Goal: Obtain resource: Obtain resource

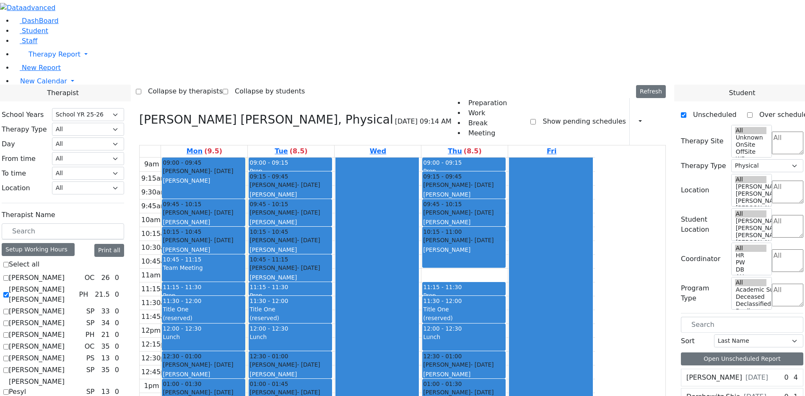
select select "212"
select select "2"
click at [34, 35] on span "Student" at bounding box center [35, 31] width 26 height 8
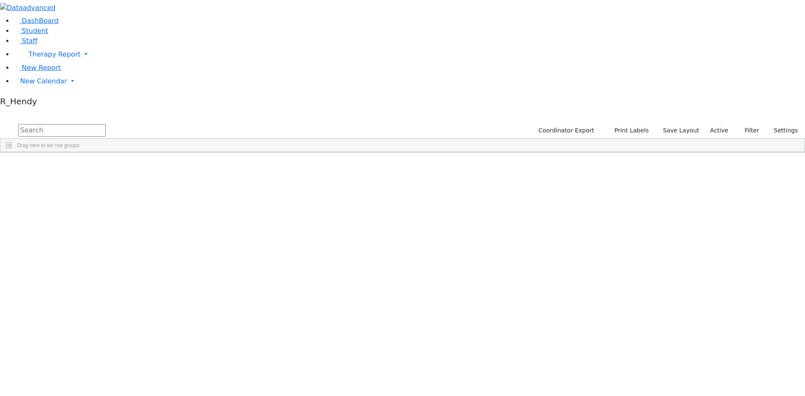
click at [798, 207] on span "Filters" at bounding box center [801, 214] width 6 height 14
click at [798, 171] on span "Columns" at bounding box center [801, 181] width 6 height 20
click at [798, 207] on span "Filters" at bounding box center [801, 214] width 6 height 14
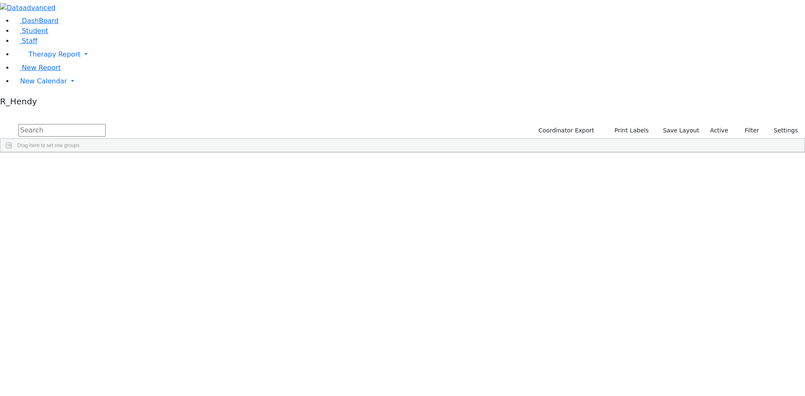
click at [713, 249] on div "IEP Coordinator" at bounding box center [754, 255] width 83 height 13
click at [715, 304] on input "checkbox" at bounding box center [718, 307] width 7 height 7
click at [715, 336] on input "checkbox" at bounding box center [718, 339] width 7 height 7
click at [645, 260] on div "6511182 [PERSON_NAME] [DATE] [GEOGRAPHIC_DATA][PERSON_NAME] HR The Preschool Ha…" at bounding box center [356, 213] width 712 height 94
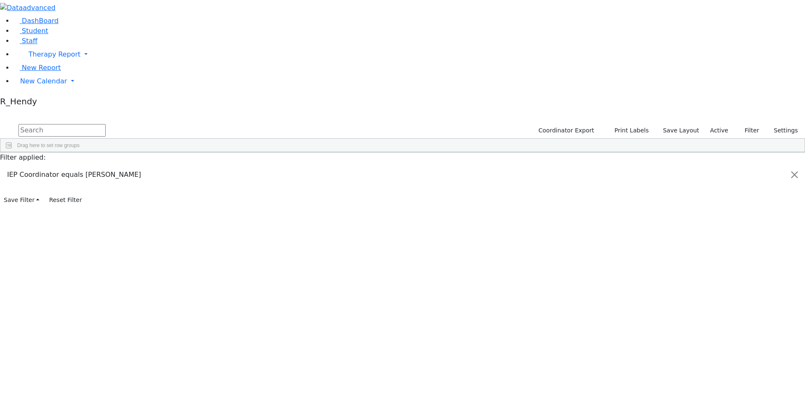
click at [798, 207] on span "Filters" at bounding box center [801, 214] width 6 height 14
click at [551, 296] on span "Print" at bounding box center [521, 302] width 57 height 12
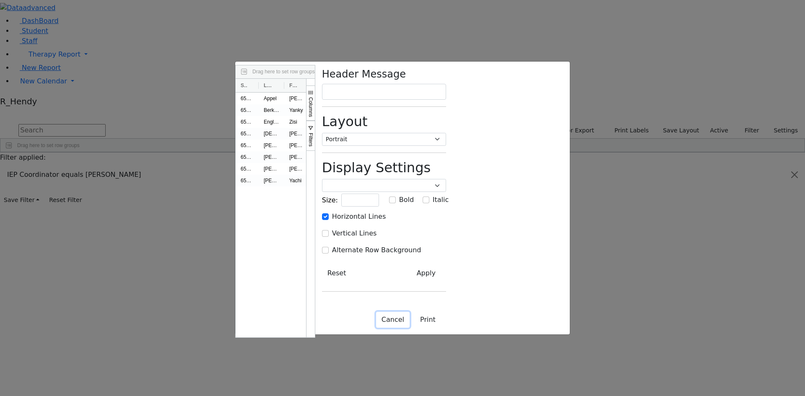
click at [410, 328] on button "Cancel" at bounding box center [393, 320] width 34 height 16
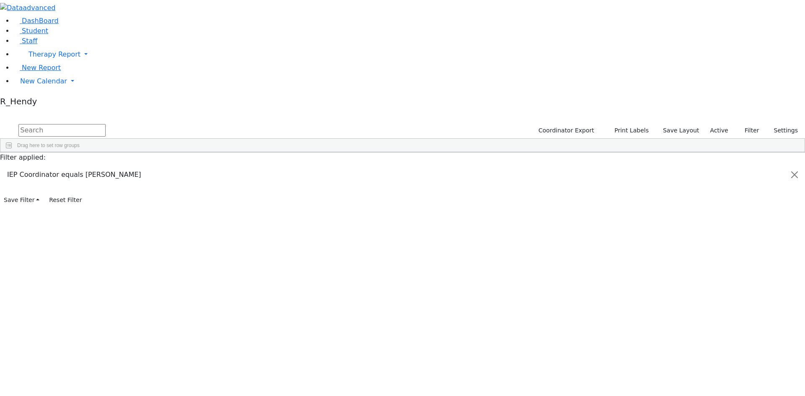
click at [609, 260] on div "6511182 [PERSON_NAME] [DATE] [GEOGRAPHIC_DATA][PERSON_NAME] HR The Preschool Ha…" at bounding box center [398, 213] width 796 height 94
drag, startPoint x: 398, startPoint y: 85, endPoint x: 401, endPoint y: 171, distance: 86.0
click at [393, 172] on div "6511182 [PERSON_NAME] [DATE] [GEOGRAPHIC_DATA][PERSON_NAME] HR The Preschool Ha…" at bounding box center [398, 213] width 796 height 94
click at [540, 180] on div "6511182 [PERSON_NAME] [DATE] [GEOGRAPHIC_DATA][PERSON_NAME] HR The Preschool Ha…" at bounding box center [398, 213] width 796 height 94
click at [277, 169] on span "HR" at bounding box center [273, 172] width 7 height 6
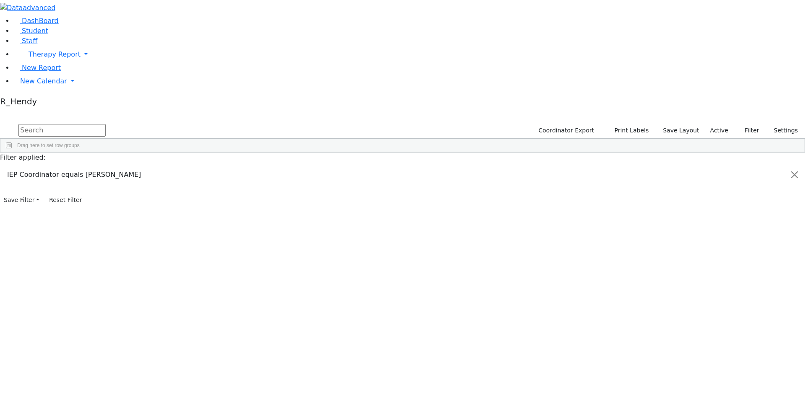
click at [277, 169] on span "HR" at bounding box center [273, 172] width 7 height 6
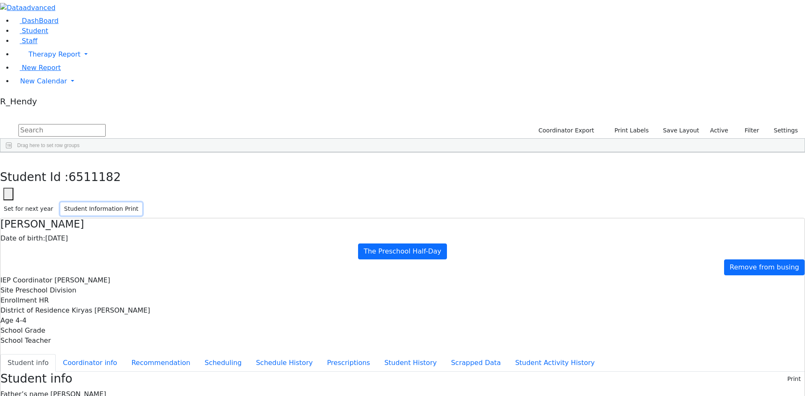
click at [142, 203] on button "Student Information Print" at bounding box center [101, 209] width 82 height 13
click at [52, 178] on div "6511269" at bounding box center [25, 184] width 51 height 12
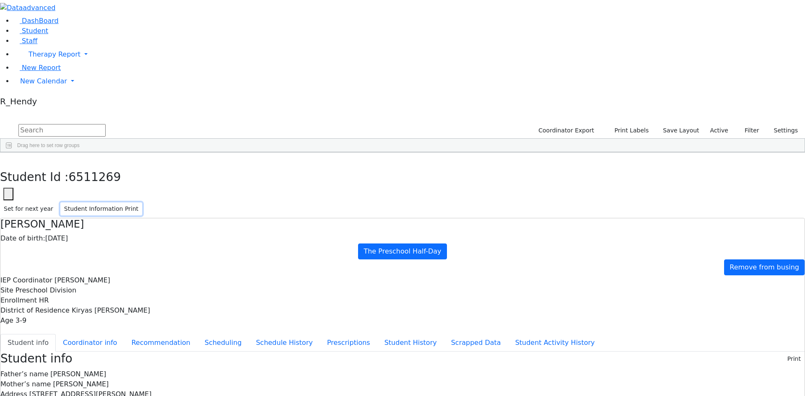
click at [142, 203] on button "Student Information Print" at bounding box center [101, 209] width 82 height 13
click at [52, 190] on div "6511244" at bounding box center [25, 196] width 51 height 12
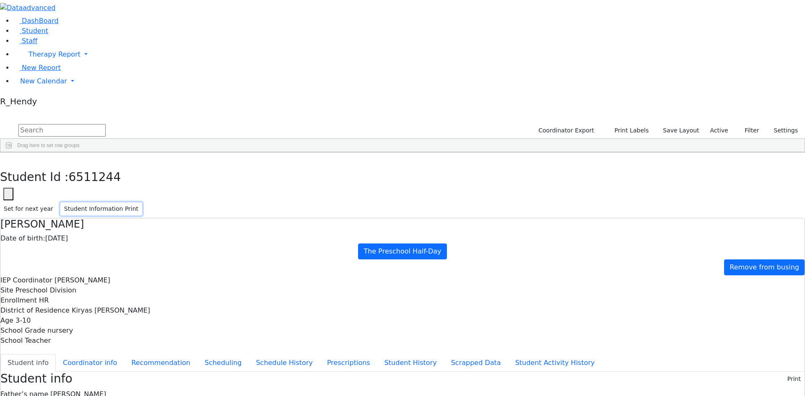
click at [142, 203] on button "Student Information Print" at bounding box center [101, 209] width 82 height 13
click at [52, 201] on div "6511243" at bounding box center [25, 207] width 51 height 12
click at [142, 203] on button "Student Information Print" at bounding box center [101, 209] width 82 height 13
click at [52, 213] on div "6511204" at bounding box center [25, 219] width 51 height 12
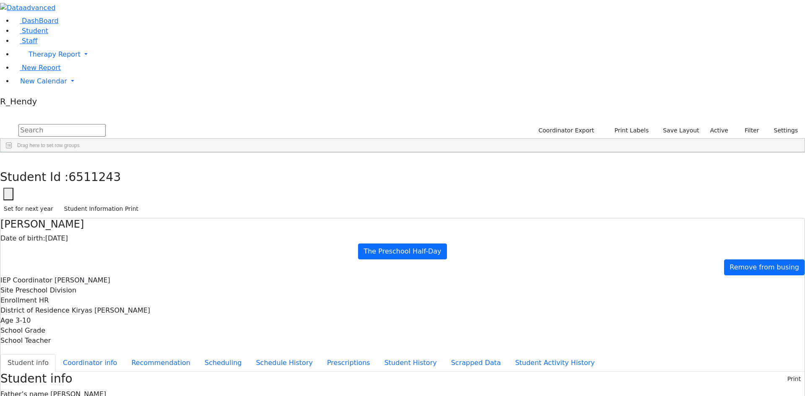
click at [52, 213] on div "6511204" at bounding box center [25, 219] width 51 height 12
click at [142, 203] on button "Student Information Print" at bounding box center [101, 209] width 82 height 13
drag, startPoint x: 619, startPoint y: 202, endPoint x: 121, endPoint y: 137, distance: 502.5
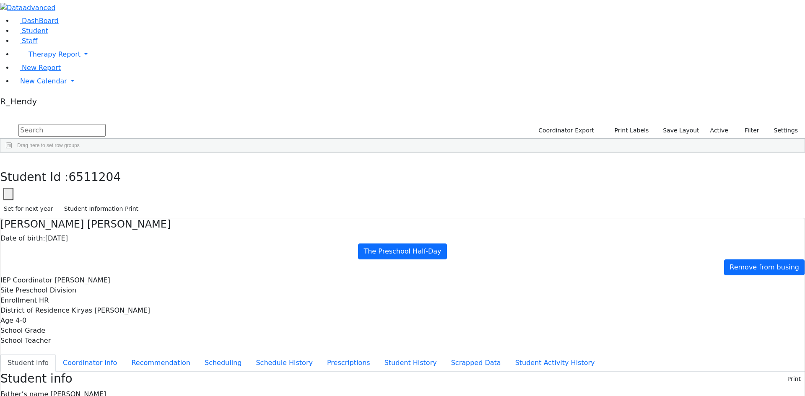
click at [52, 225] on div "6511153" at bounding box center [25, 231] width 51 height 12
click at [142, 203] on button "Student Information Print" at bounding box center [101, 209] width 82 height 13
click at [52, 237] on div "6511279" at bounding box center [25, 243] width 51 height 12
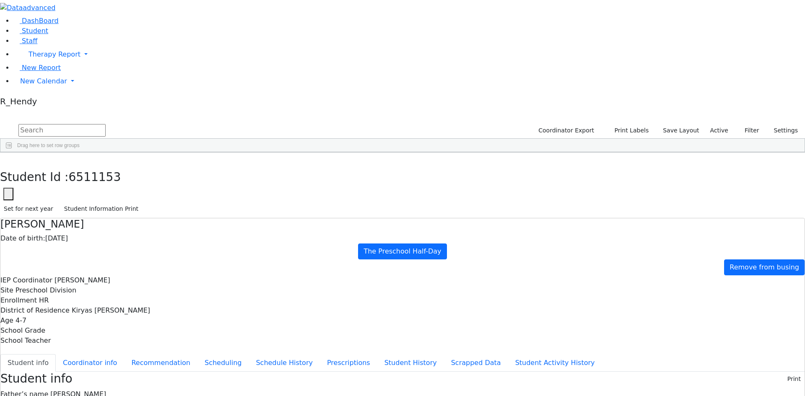
click at [52, 237] on div "6511279" at bounding box center [25, 243] width 51 height 12
click at [142, 203] on button "Student Information Print" at bounding box center [101, 209] width 82 height 13
click at [52, 248] on div "6511193" at bounding box center [25, 254] width 51 height 12
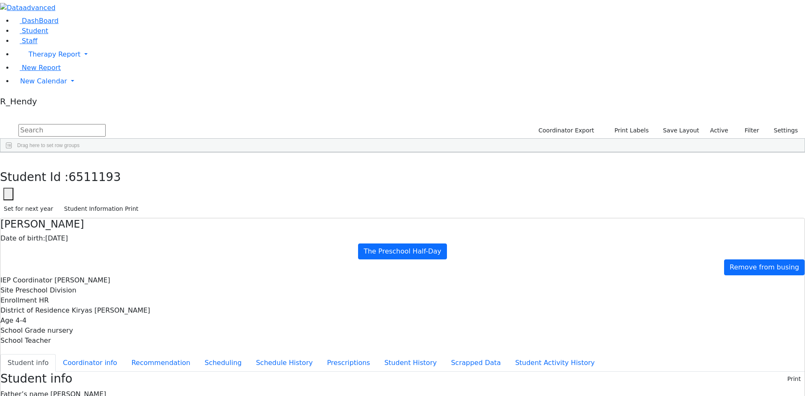
click at [52, 248] on div "6511193" at bounding box center [25, 254] width 51 height 12
click at [142, 203] on button "Student Information Print" at bounding box center [101, 209] width 82 height 13
click at [8, 159] on icon "button" at bounding box center [6, 161] width 5 height 5
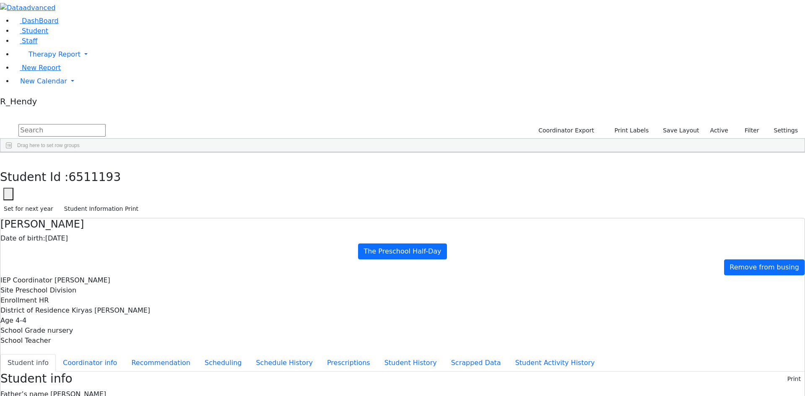
click at [178, 222] on div "6511182 [PERSON_NAME] [DATE] [GEOGRAPHIC_DATA][PERSON_NAME] HR The Preschool Ha…" at bounding box center [398, 213] width 796 height 94
click at [591, 260] on div "6511182 [PERSON_NAME] [DATE] [GEOGRAPHIC_DATA][PERSON_NAME] HR The Preschool Ha…" at bounding box center [398, 213] width 796 height 94
